Goal: Information Seeking & Learning: Learn about a topic

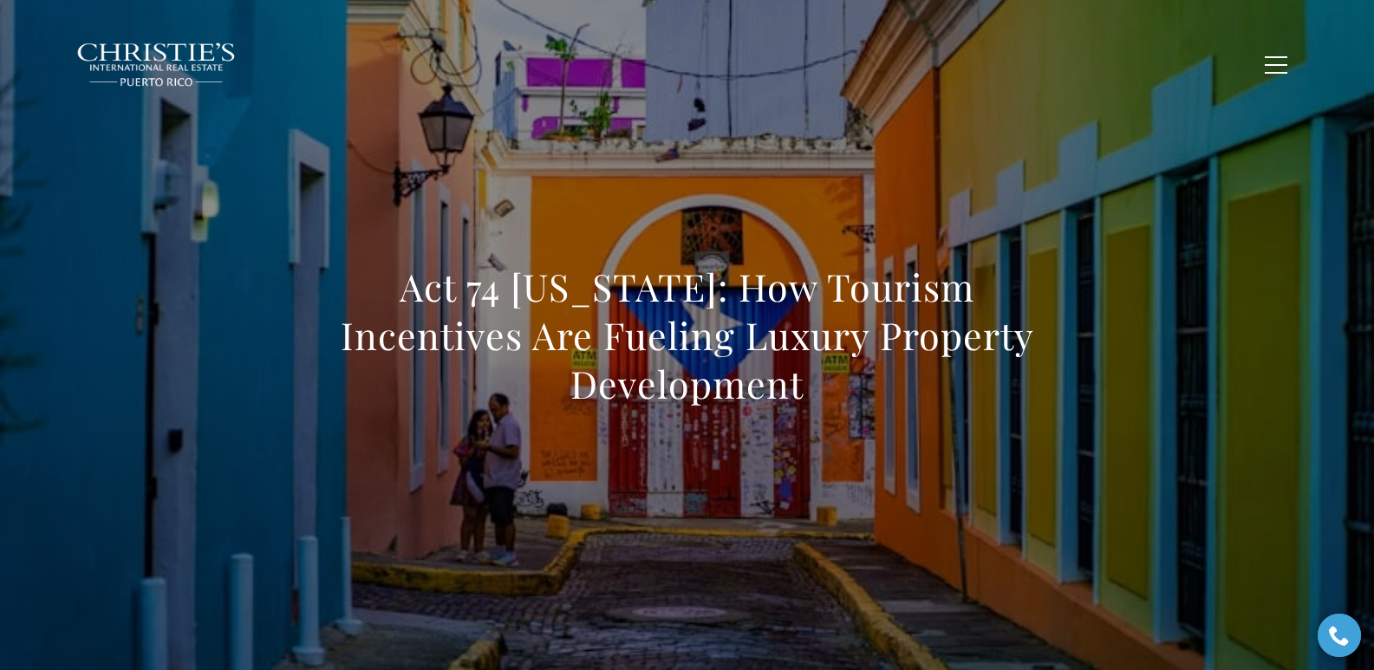
drag, startPoint x: 296, startPoint y: 303, endPoint x: 1152, endPoint y: 392, distance: 860.9
click at [1152, 392] on div "Act 74 Puerto Rico: How Tourism Incentives Are Fueling Luxury Property Developm…" at bounding box center [687, 347] width 1213 height 520
copy h1 "Act 74 Puerto Rico: How Tourism Incentives Are Fueling Luxury Property Developm…"
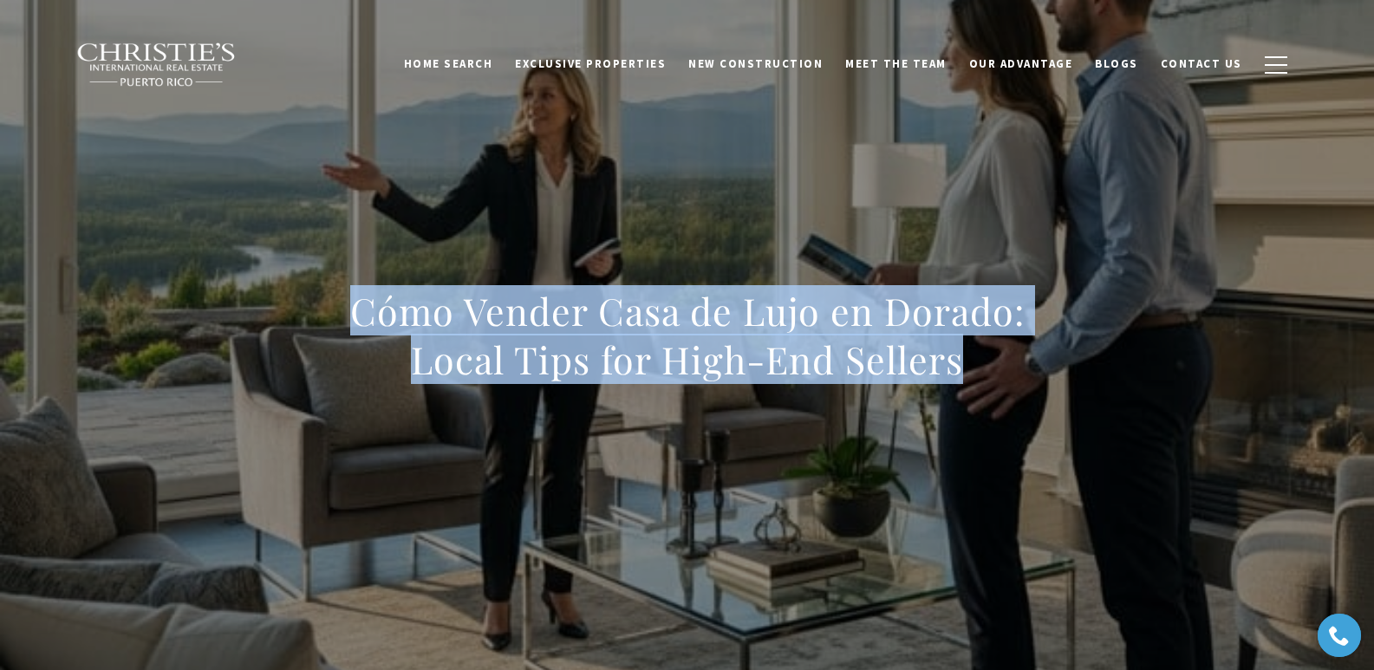
click at [1109, 386] on div "Cómo Vender Casa de Lujo en Dorado: Local Tips for High-End Sellers" at bounding box center [687, 347] width 1213 height 520
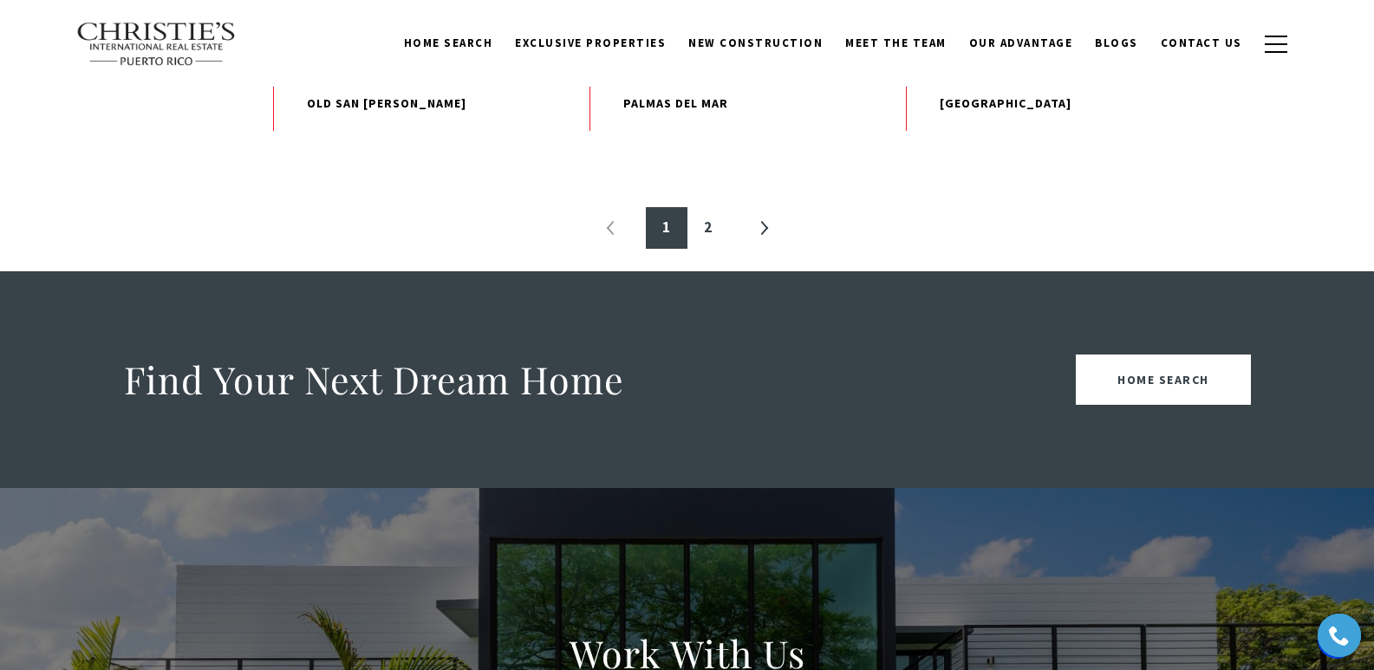
scroll to position [2100, 0]
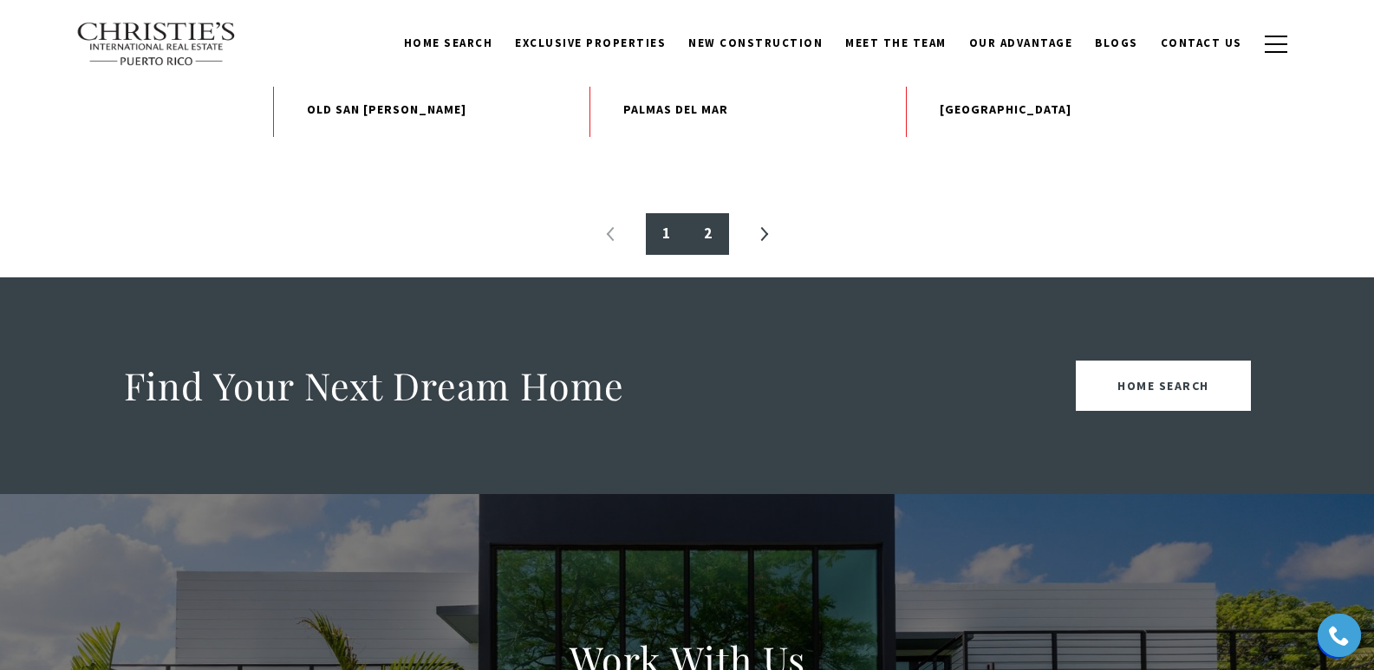
click at [707, 255] on link "2" at bounding box center [708, 234] width 42 height 42
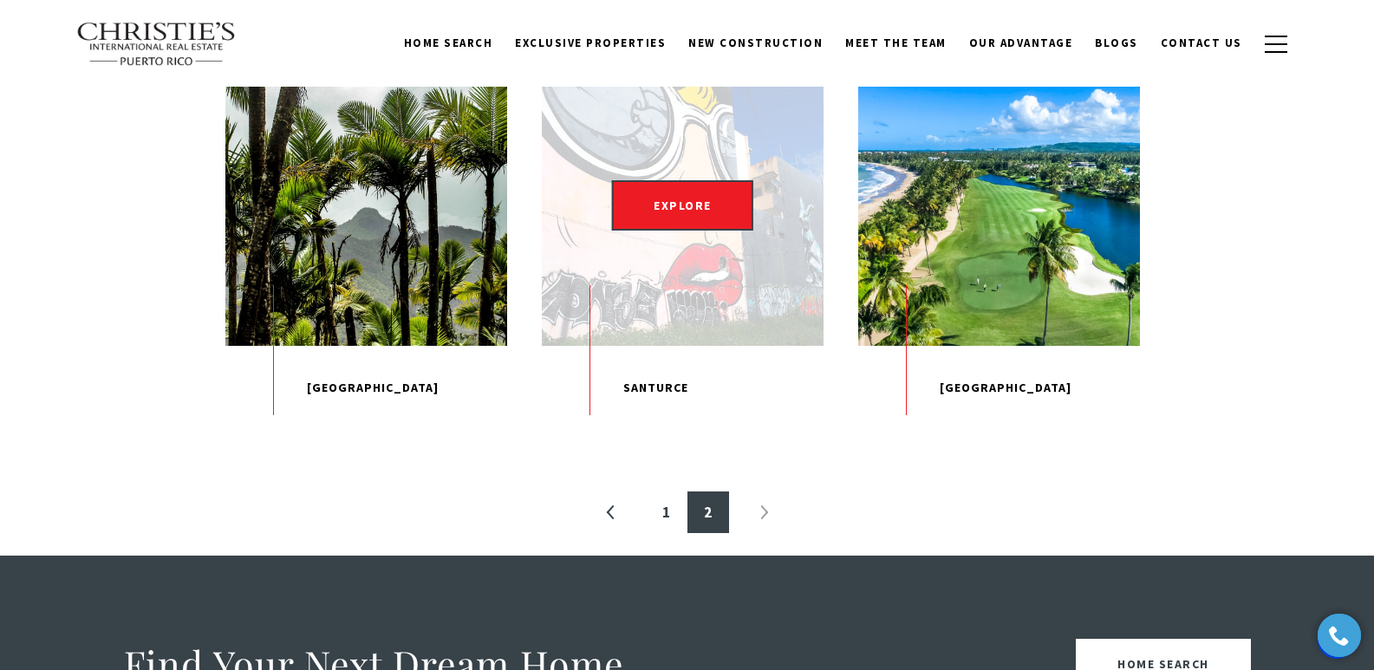
scroll to position [520, 0]
